Goal: Task Accomplishment & Management: Complete application form

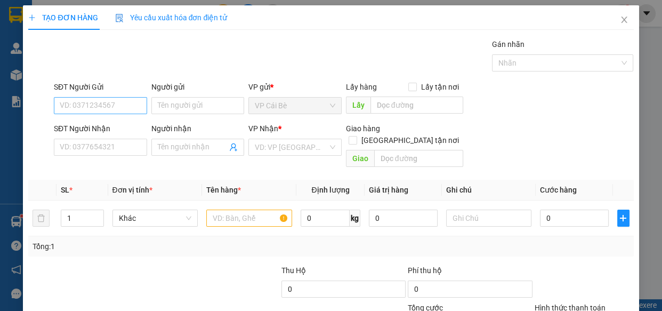
click at [107, 106] on input "SĐT Người Gửi" at bounding box center [100, 105] width 93 height 17
click at [93, 144] on input "SĐT Người Nhận" at bounding box center [100, 147] width 93 height 17
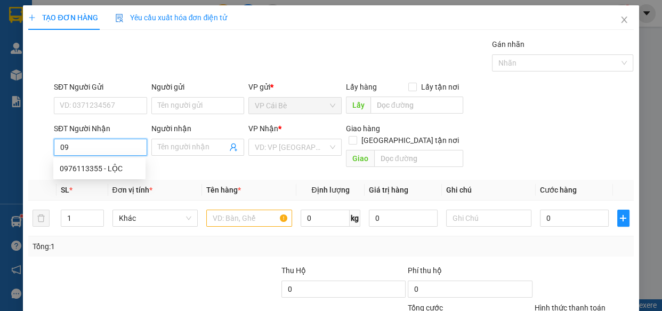
type input "0"
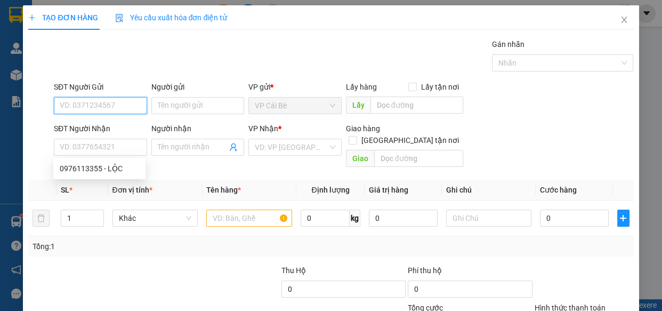
click at [75, 105] on input "SĐT Người Gửi" at bounding box center [100, 105] width 93 height 17
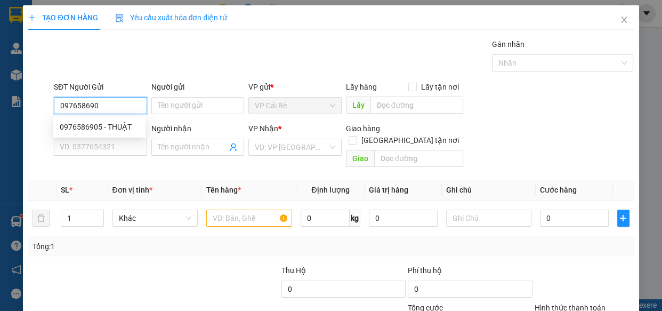
type input "0976586905"
click at [103, 125] on div "0976586905 - THUẬT" at bounding box center [99, 127] width 79 height 12
type input "THUẬT"
type input "0906759558"
type input "QUANG"
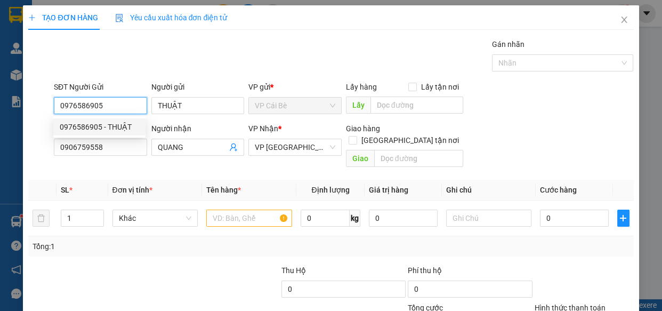
type input "70.000"
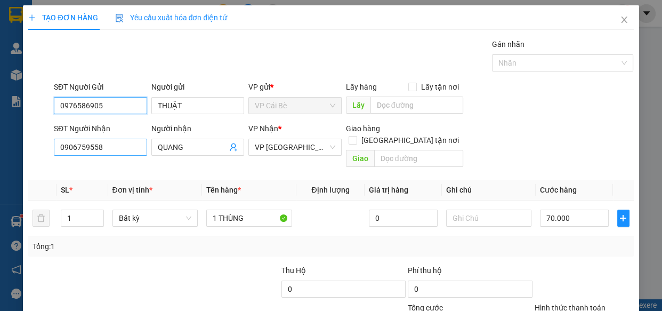
type input "0976586905"
drag, startPoint x: 122, startPoint y: 151, endPoint x: 14, endPoint y: 156, distance: 108.3
click at [14, 156] on div "TẠO ĐƠN HÀNG Yêu cầu xuất hóa đơn điện tử Transit Pickup Surcharge Ids Transit …" at bounding box center [331, 155] width 662 height 311
type input "0906759633"
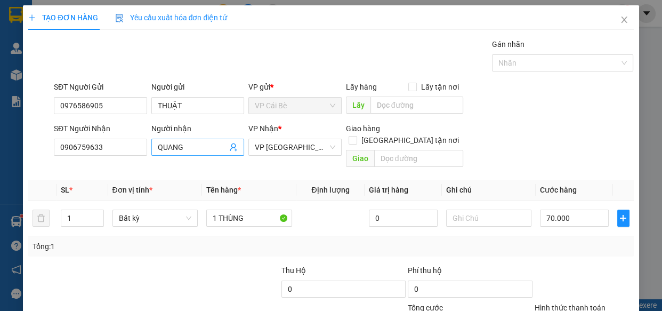
click at [229, 147] on icon "user-add" at bounding box center [233, 147] width 9 height 9
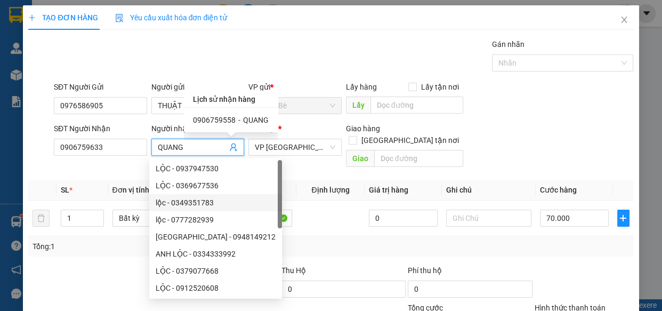
click at [117, 264] on div at bounding box center [90, 282] width 126 height 37
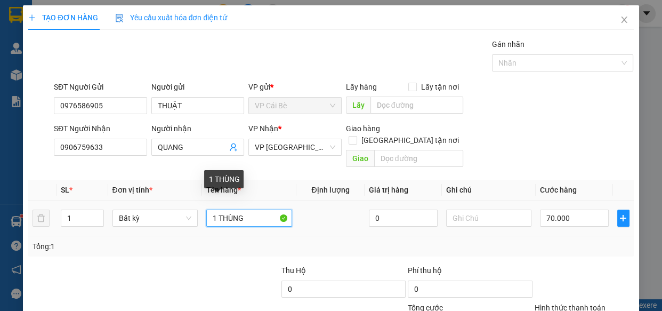
click at [248, 210] on input "1 THÙNG" at bounding box center [249, 218] width 86 height 17
type input "1 thùng nhỏ"
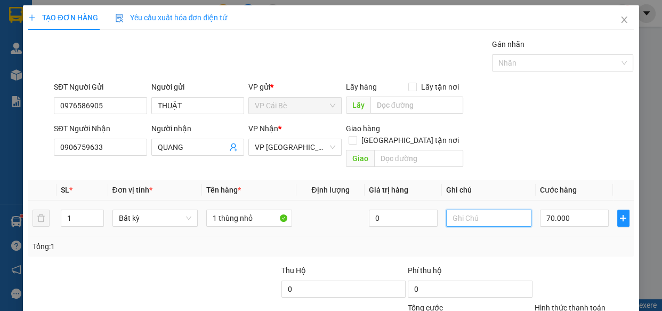
click at [469, 210] on input "text" at bounding box center [489, 218] width 86 height 17
type input "tân phong"
click at [563, 210] on input "70.000" at bounding box center [574, 218] width 69 height 17
type input "0"
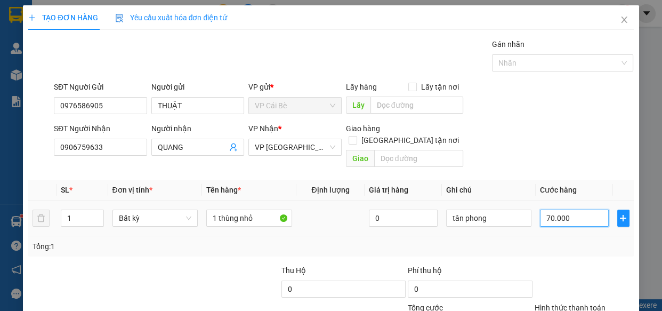
type input "0"
type input "2"
type input "02"
type input "20"
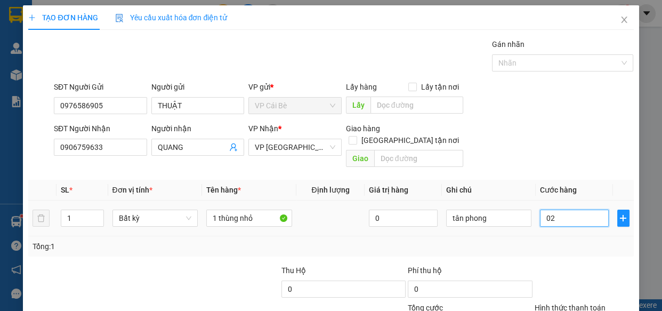
type input "20"
type input "020"
type input "2"
type input "02"
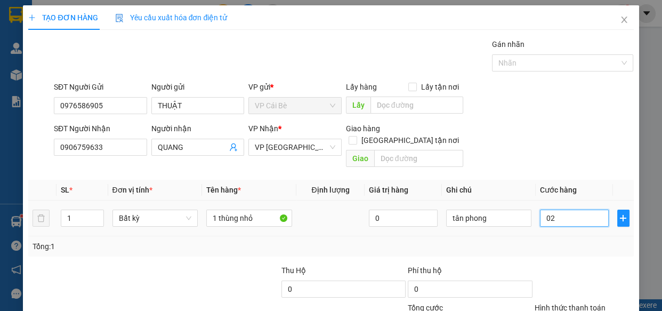
type input "0"
type input "2"
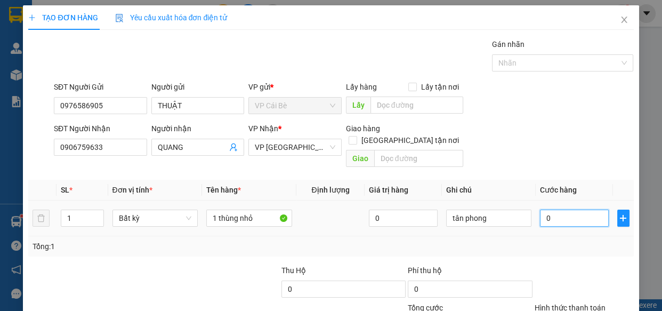
type input "02"
type input "20"
type input "020"
type input "20.000"
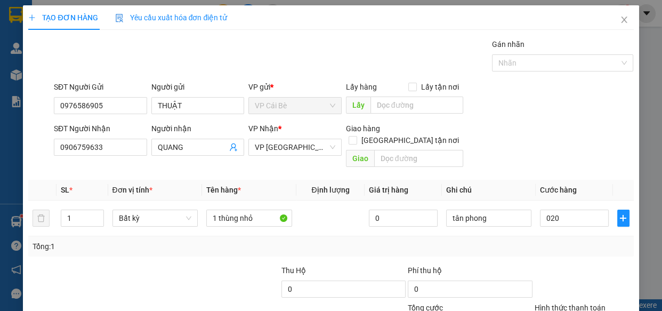
type input "20.000"
click at [566, 240] on div "Tổng: 1" at bounding box center [331, 246] width 597 height 12
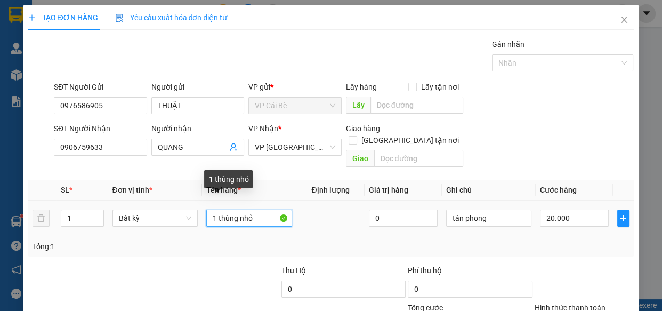
click at [238, 210] on input "1 thùng nhỏ" at bounding box center [249, 218] width 86 height 17
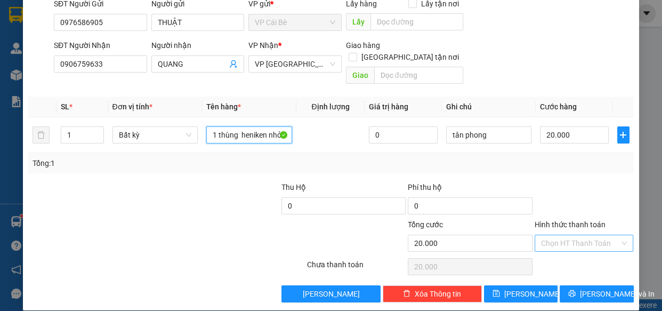
type input "1 thùng heniken nhỏ"
click at [577, 235] on input "Hình thức thanh toán" at bounding box center [580, 243] width 79 height 16
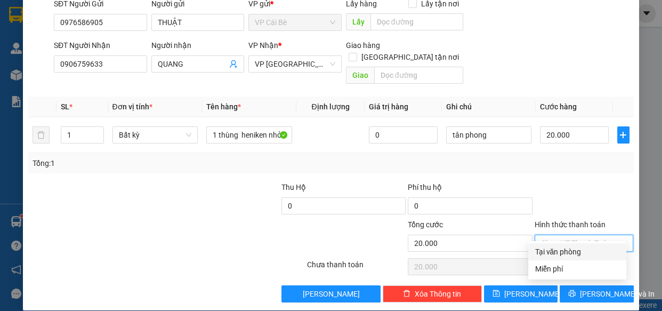
click at [579, 251] on div "Tại văn phòng" at bounding box center [577, 252] width 85 height 12
type input "0"
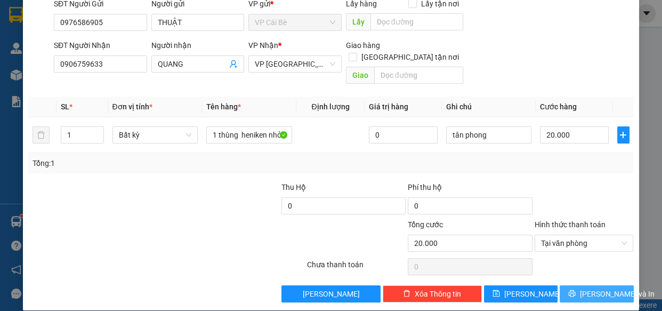
click at [588, 288] on span "[PERSON_NAME] và In" at bounding box center [617, 294] width 75 height 12
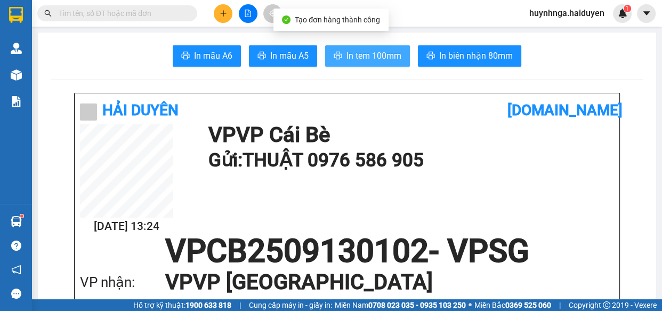
click at [397, 62] on span "In tem 100mm" at bounding box center [374, 55] width 55 height 13
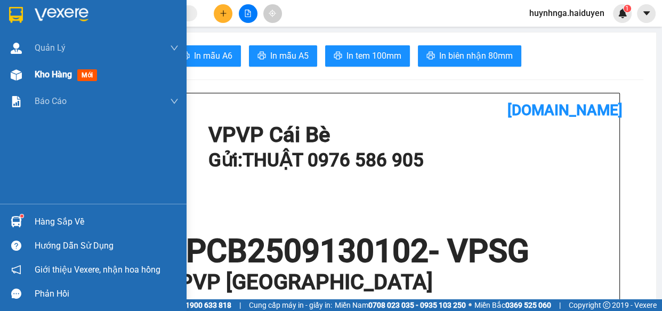
click at [58, 75] on span "Kho hàng" at bounding box center [53, 74] width 37 height 10
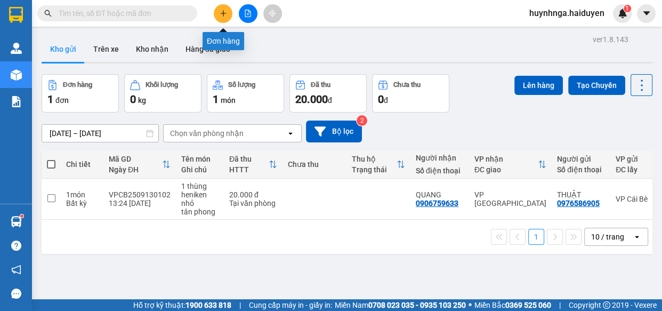
click at [224, 11] on icon "plus" at bounding box center [223, 13] width 7 height 7
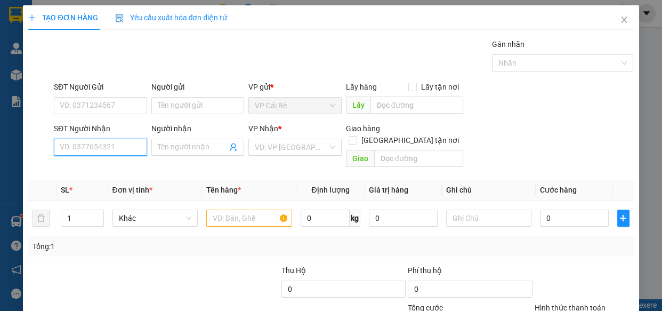
click at [103, 144] on input "SĐT Người Nhận" at bounding box center [100, 147] width 93 height 17
click at [116, 152] on input "SĐT Người Nhận" at bounding box center [100, 147] width 93 height 17
click at [105, 149] on input "SĐT Người Nhận" at bounding box center [100, 147] width 93 height 17
click at [109, 106] on input "SĐT Người Gửi" at bounding box center [100, 105] width 93 height 17
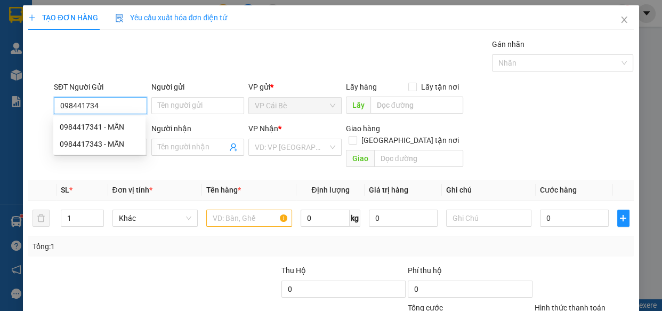
type input "0984417341"
click at [114, 126] on div "0984417341 - MẪN" at bounding box center [99, 127] width 79 height 12
type input "MẪN"
type input "0909229953"
type input "KHANH"
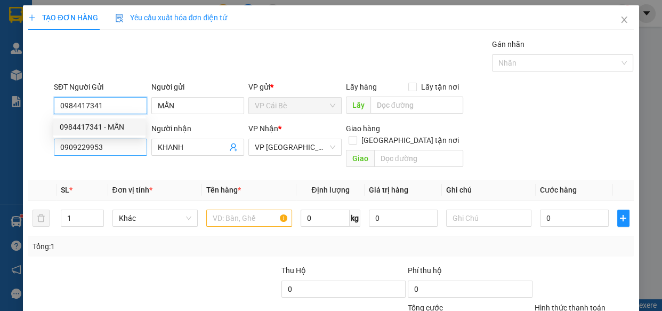
type input "20.000"
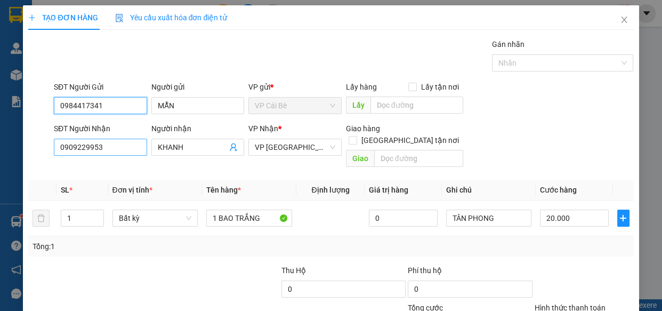
type input "0984417341"
click at [127, 143] on input "0909229953" at bounding box center [100, 147] width 93 height 17
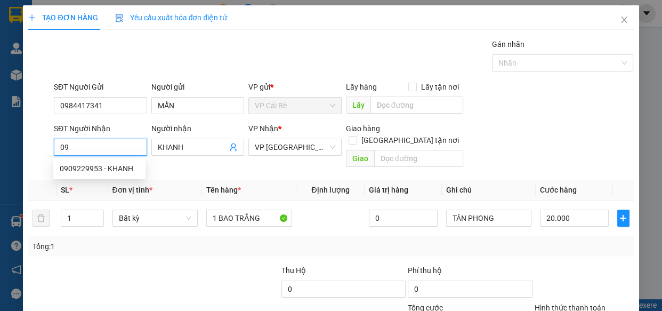
type input "0"
click at [128, 183] on div "0936034591 - THÔNG" at bounding box center [99, 186] width 79 height 12
type input "0936034591"
type input "THÔNG"
type input "50.000"
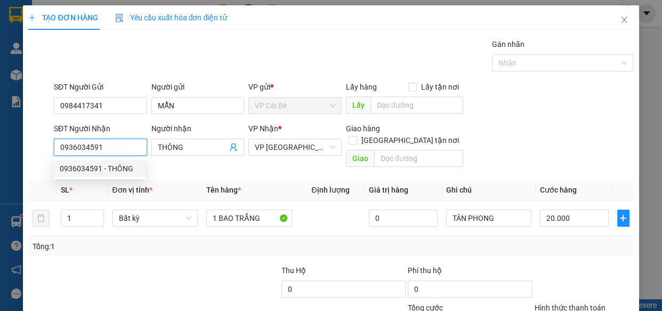
type input "50.000"
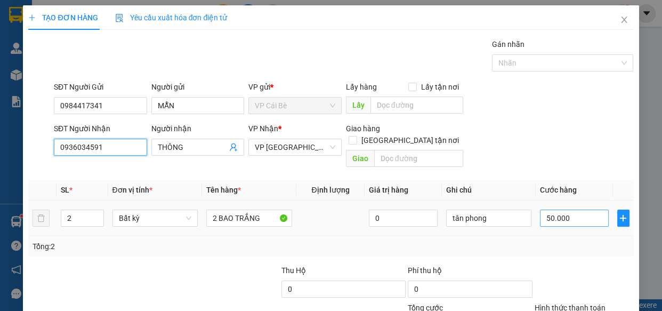
type input "0936034591"
click at [578, 210] on input "50.000" at bounding box center [574, 218] width 69 height 17
type input "0"
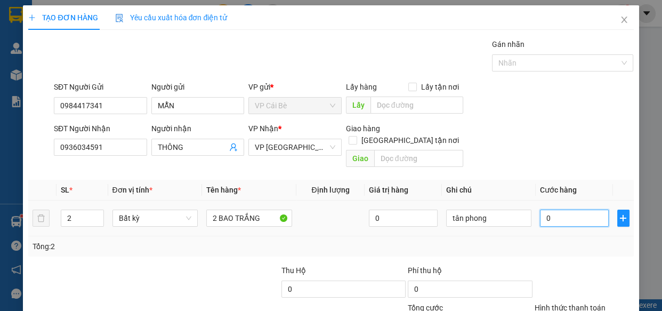
type input "9"
type input "09"
type input "90"
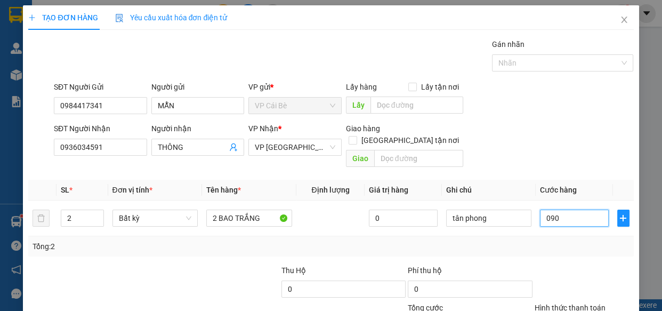
type input "090"
type input "90.000"
click at [578, 241] on div "Tổng: 2" at bounding box center [330, 246] width 605 height 20
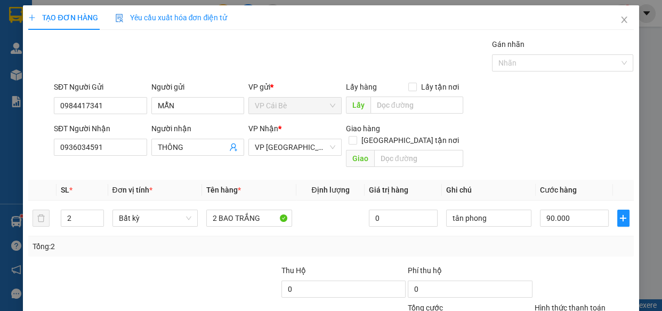
scroll to position [48, 0]
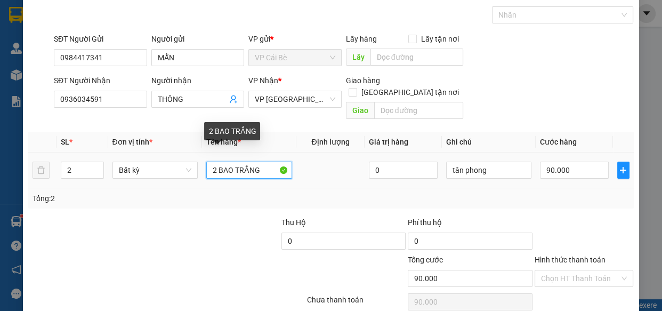
click at [258, 162] on input "2 BAO TRẮNG" at bounding box center [249, 170] width 86 height 17
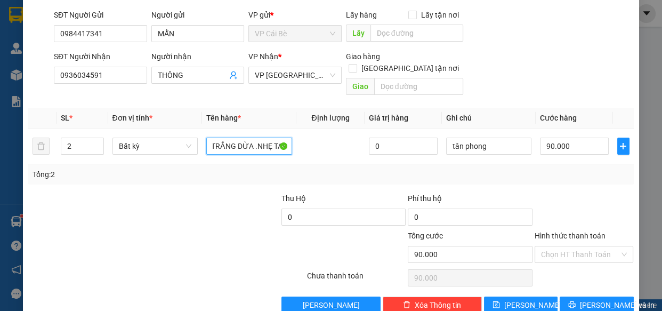
scroll to position [83, 0]
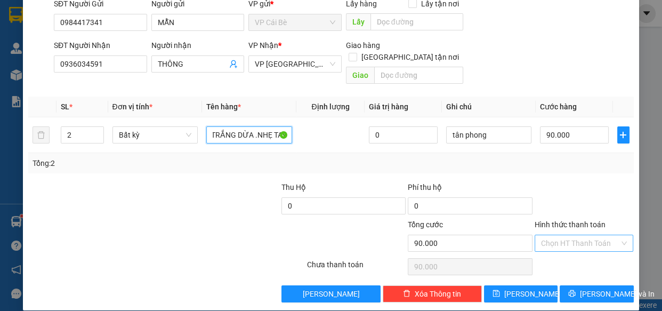
type input "2 BAO TRẮNG DỪA .NHẸ TAY"
click at [581, 235] on input "Hình thức thanh toán" at bounding box center [580, 243] width 79 height 16
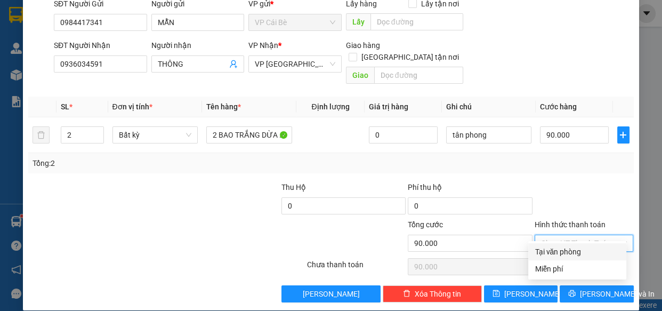
click at [586, 251] on div "Tại văn phòng" at bounding box center [577, 252] width 85 height 12
type input "0"
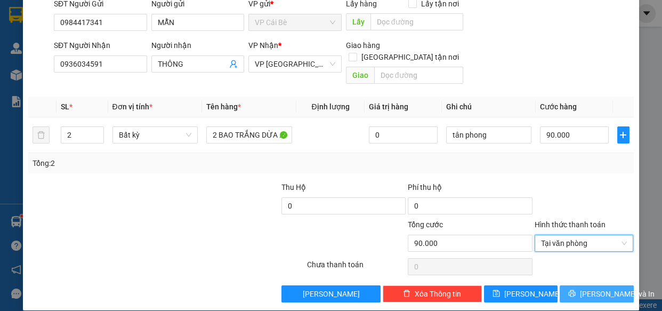
click at [592, 288] on span "[PERSON_NAME] và In" at bounding box center [617, 294] width 75 height 12
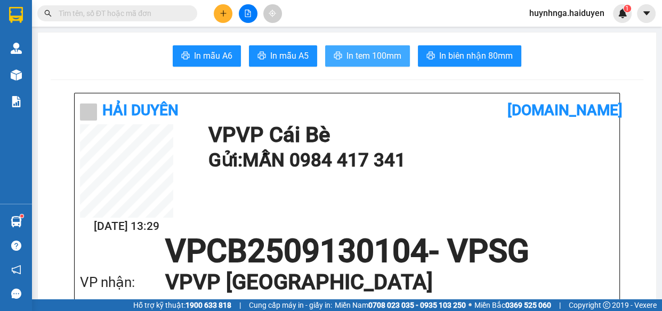
click at [389, 54] on span "In tem 100mm" at bounding box center [374, 55] width 55 height 13
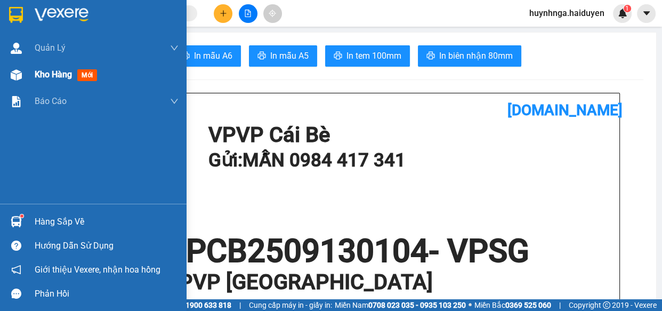
click at [48, 72] on span "Kho hàng" at bounding box center [53, 74] width 37 height 10
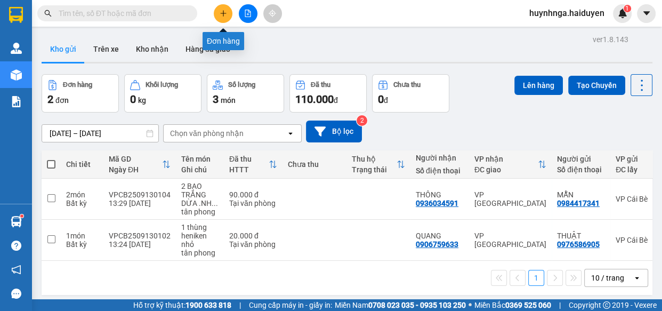
click at [224, 15] on icon "plus" at bounding box center [223, 13] width 7 height 7
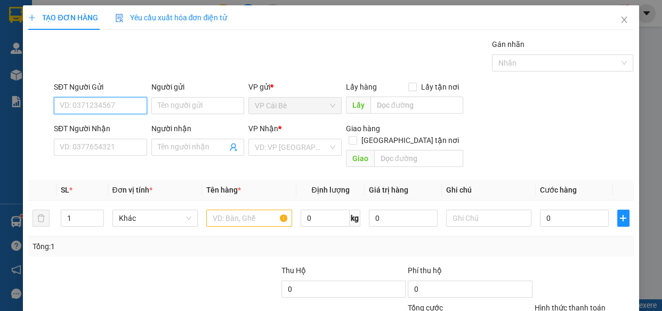
click at [138, 108] on input "SĐT Người Gửi" at bounding box center [100, 105] width 93 height 17
click at [100, 106] on input "SĐT Người Gửi" at bounding box center [100, 105] width 93 height 17
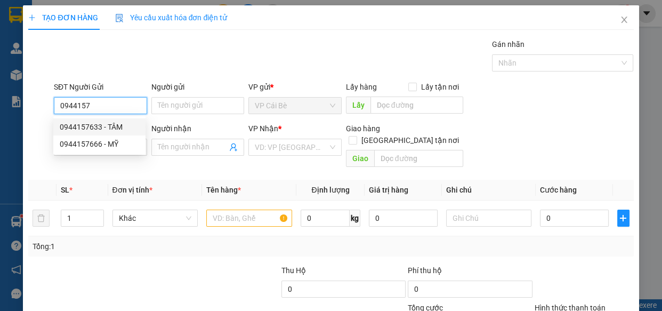
click at [93, 124] on div "0944157633 - TÂM" at bounding box center [99, 127] width 79 height 12
type input "0944157633"
type input "TÂM"
type input "0343687478"
type input "HỒNG"
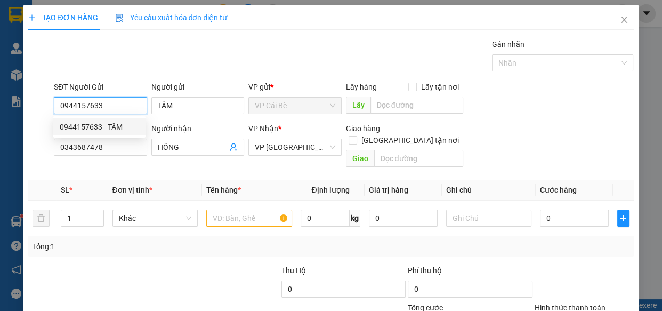
type input "100.000"
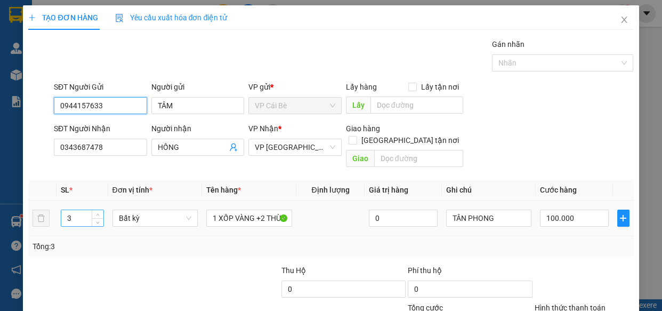
type input "0944157633"
click at [84, 210] on input "3" at bounding box center [82, 218] width 42 height 16
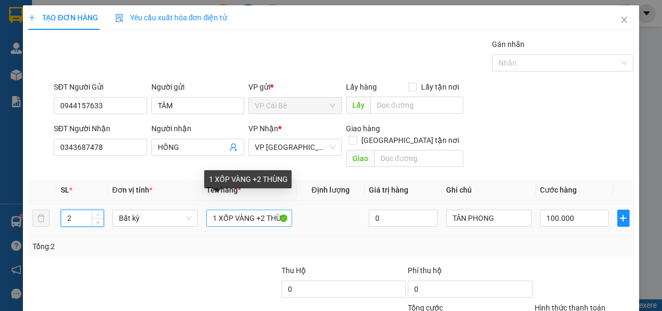
type input "2"
drag, startPoint x: 208, startPoint y: 205, endPoint x: 380, endPoint y: 224, distance: 172.2
click at [380, 224] on div "SL * Đơn vị tính * Tên hàng * Định lượng Giá trị hàng Ghi chú Cước hàng 2 Bất k…" at bounding box center [330, 218] width 605 height 77
type input "0"
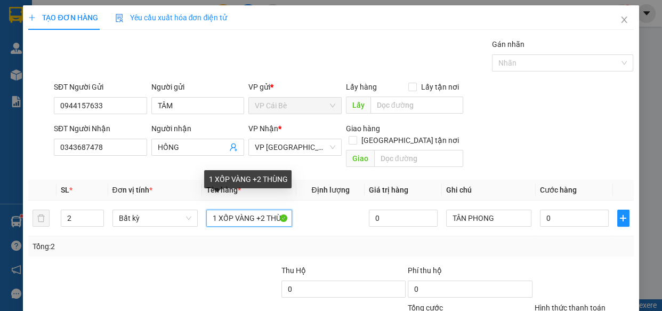
type input "0"
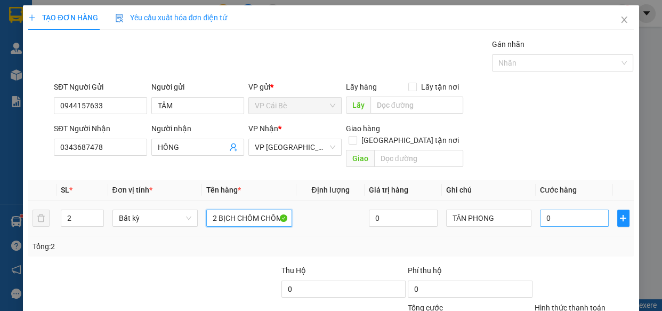
type input "2 BỊCH CHÔM CHÔM"
click at [541, 210] on input "0" at bounding box center [574, 218] width 69 height 17
type input "0"
type input "4"
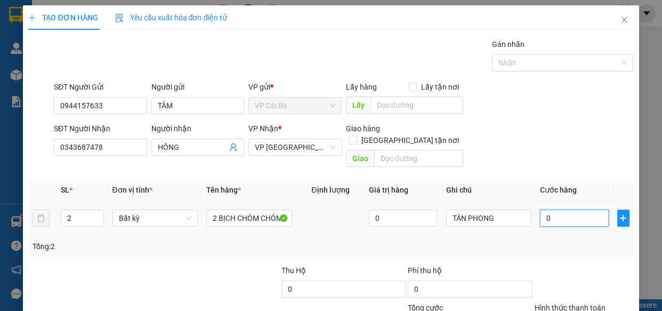
type input "4"
type input "04"
type input "40"
type input "040"
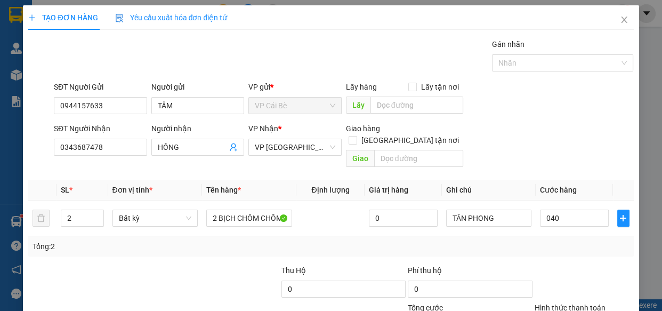
type input "40.000"
click at [554, 240] on div "Tổng: 2" at bounding box center [331, 246] width 597 height 12
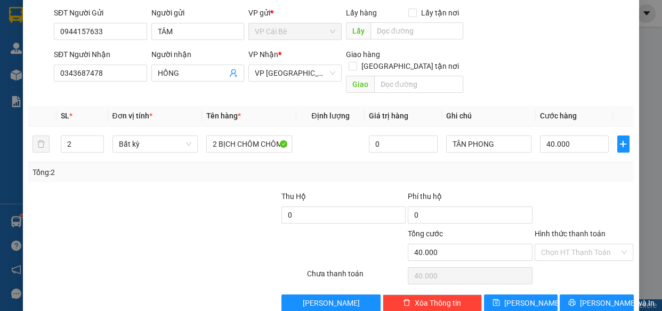
scroll to position [83, 0]
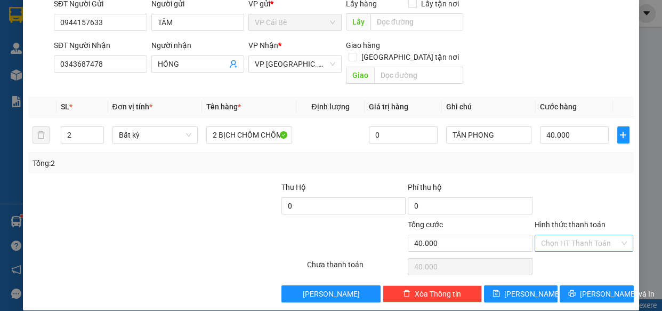
click at [577, 235] on input "Hình thức thanh toán" at bounding box center [580, 243] width 79 height 16
click at [581, 247] on div "Tại văn phòng" at bounding box center [577, 252] width 85 height 12
type input "0"
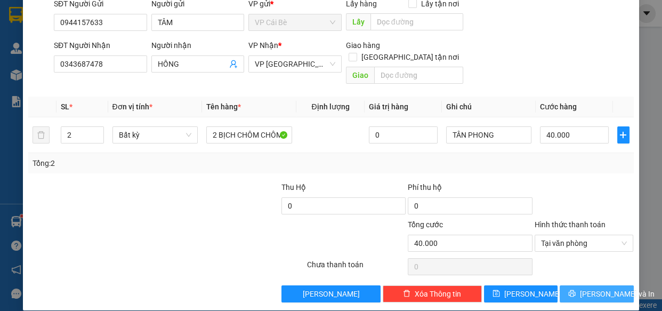
click at [592, 288] on span "[PERSON_NAME] và In" at bounding box center [617, 294] width 75 height 12
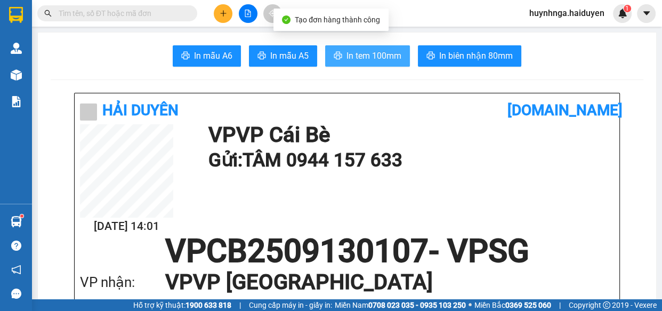
click at [388, 51] on span "In tem 100mm" at bounding box center [374, 55] width 55 height 13
